Goal: Check status: Check status

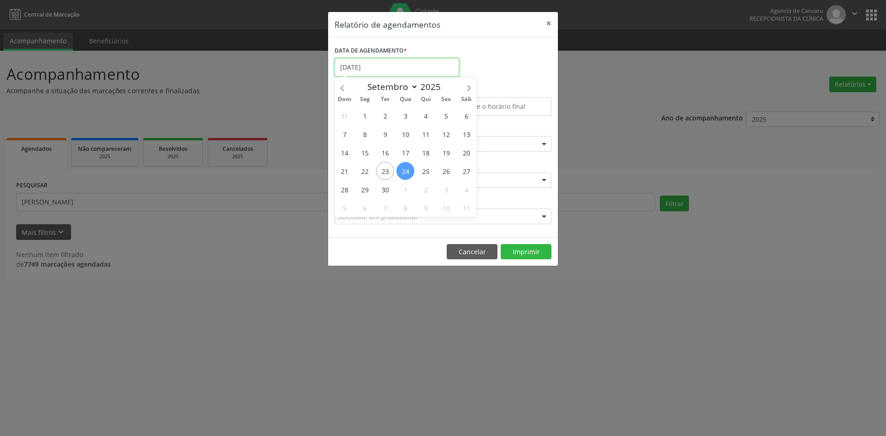
click at [380, 69] on input "[DATE]" at bounding box center [397, 67] width 125 height 18
click at [552, 122] on div "ESPECIALIDADE Todas as especialidades Todas as especialidades Alergologia Angio…" at bounding box center [443, 140] width 222 height 36
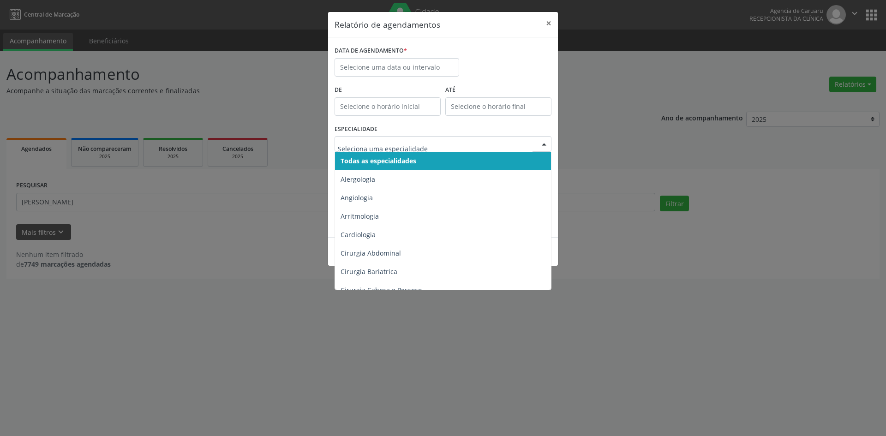
click at [385, 156] on span "Todas as especialidades" at bounding box center [443, 161] width 217 height 18
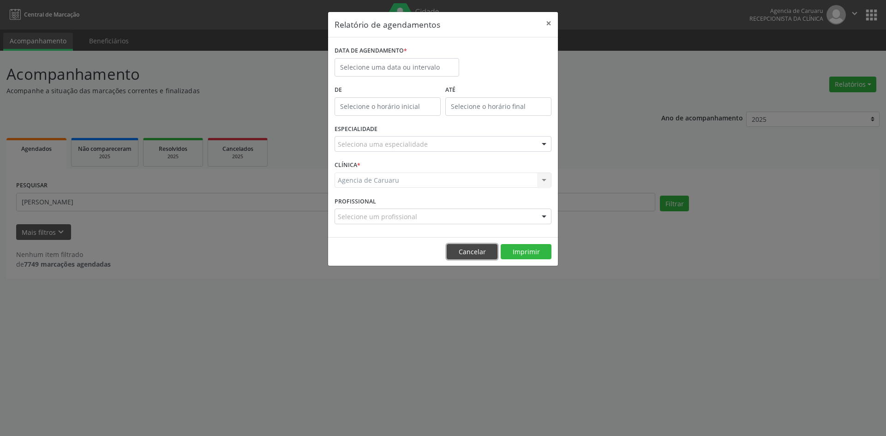
click at [461, 247] on button "Cancelar" at bounding box center [472, 252] width 51 height 16
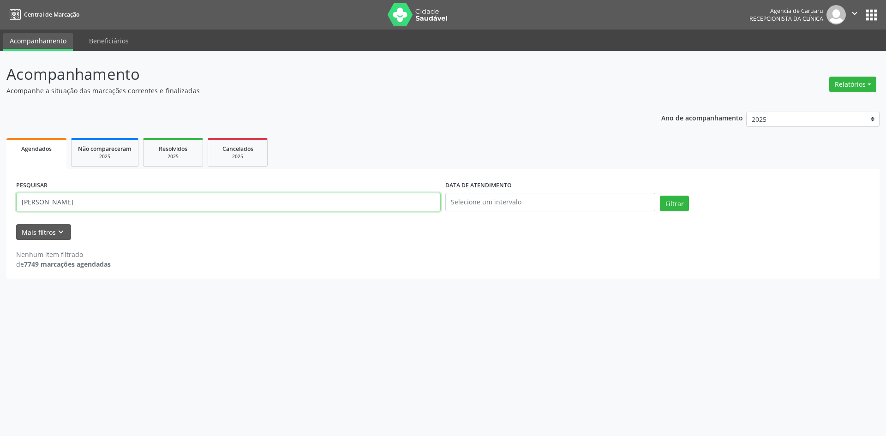
click at [159, 205] on input "[PERSON_NAME]" at bounding box center [228, 202] width 425 height 18
type input "J"
type input "01327769441"
click at [663, 205] on button "Filtrar" at bounding box center [674, 204] width 29 height 16
drag, startPoint x: 72, startPoint y: 204, endPoint x: 0, endPoint y: 198, distance: 71.8
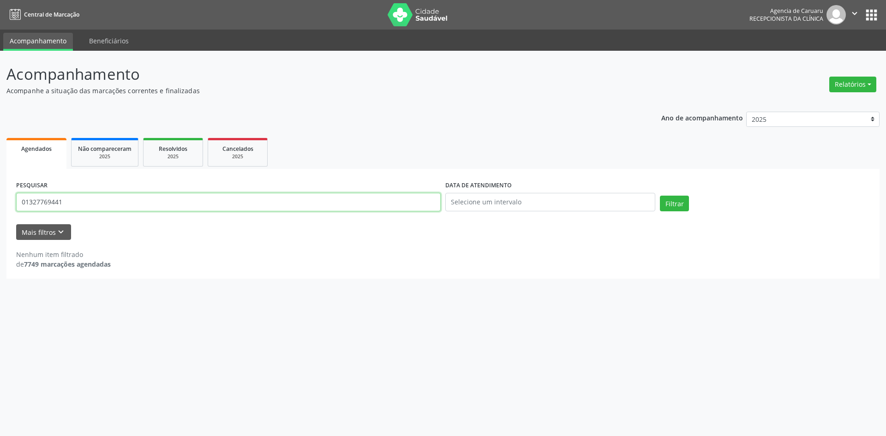
click at [0, 198] on div "Acompanhamento Acompanhe a situação das marcações correntes e finalizadas Relat…" at bounding box center [443, 243] width 886 height 385
click at [836, 81] on button "Relatórios" at bounding box center [852, 85] width 47 height 16
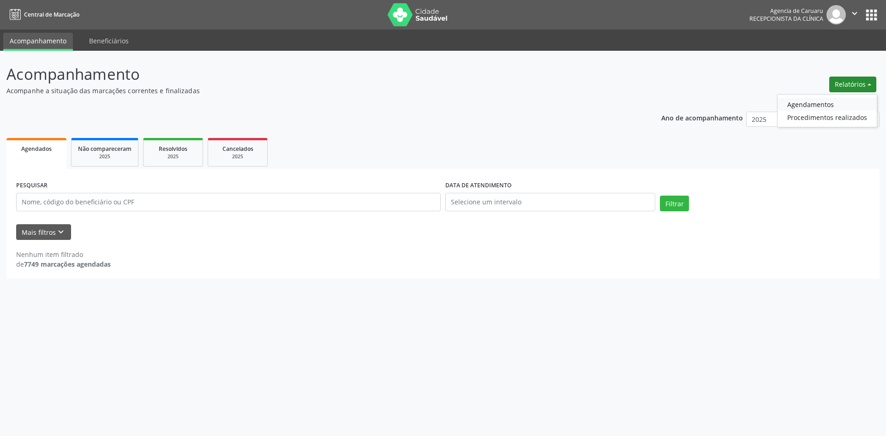
click at [807, 103] on link "Agendamentos" at bounding box center [827, 104] width 99 height 13
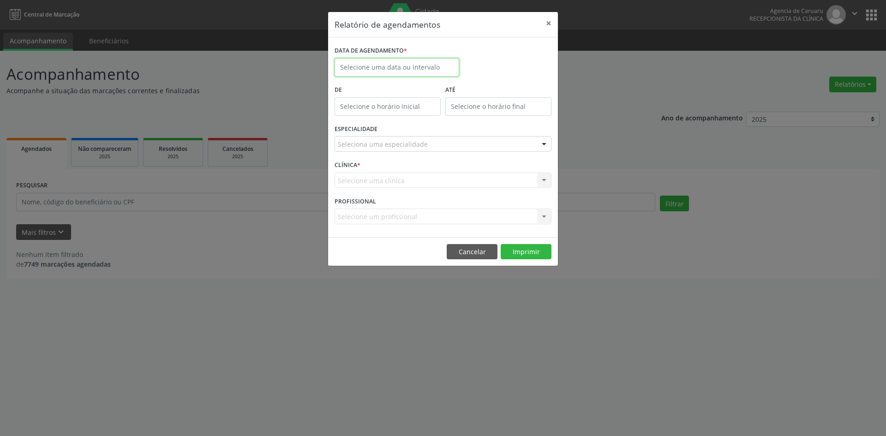
click at [385, 69] on input "text" at bounding box center [397, 67] width 125 height 18
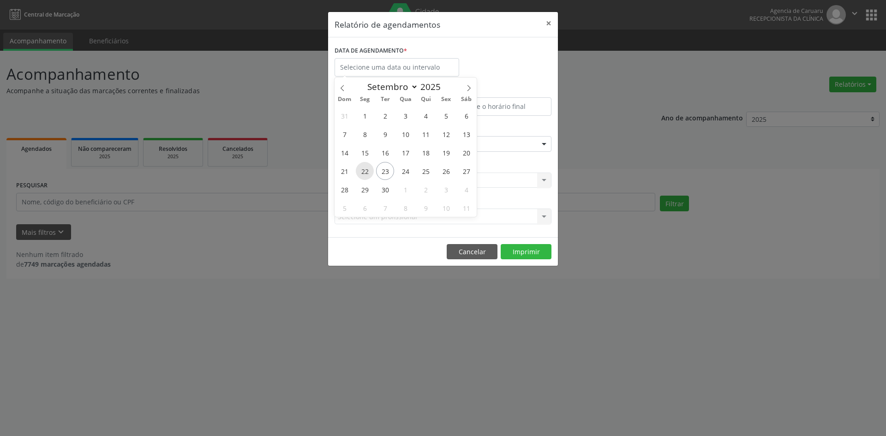
click at [362, 173] on span "22" at bounding box center [365, 171] width 18 height 18
type input "[DATE]"
click at [362, 173] on span "22" at bounding box center [365, 171] width 18 height 18
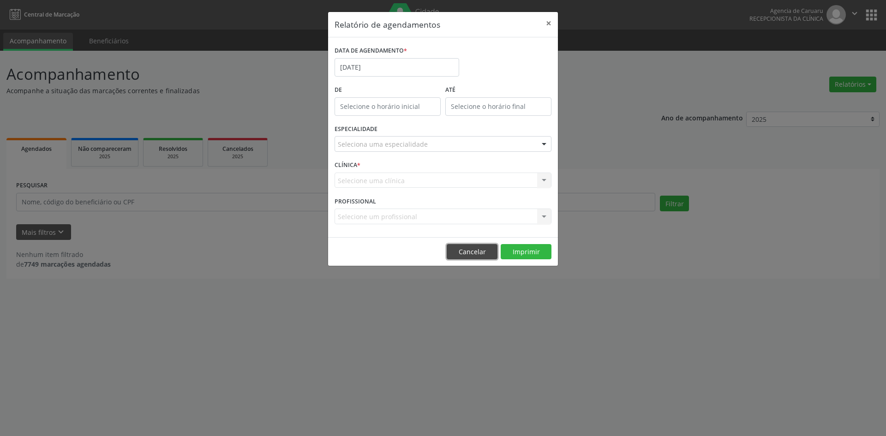
click at [467, 255] on button "Cancelar" at bounding box center [472, 252] width 51 height 16
